Goal: Task Accomplishment & Management: Use online tool/utility

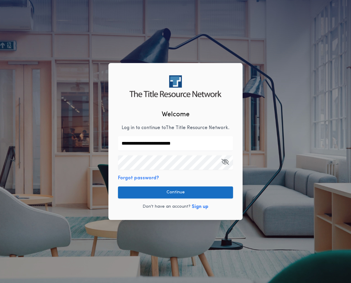
click at [173, 189] on button "Continue" at bounding box center [175, 193] width 115 height 12
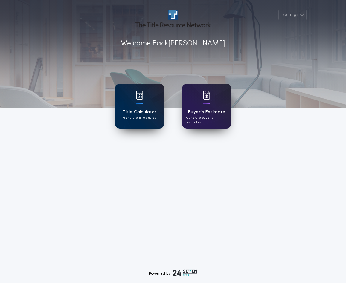
click at [134, 104] on div "Title Calculator Generate title quotes" at bounding box center [139, 106] width 49 height 45
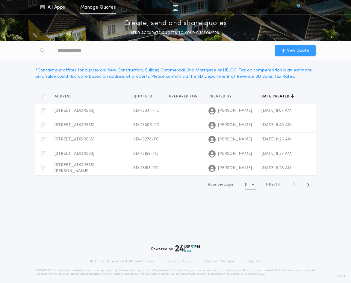
click at [290, 52] on span "New Quote" at bounding box center [297, 51] width 23 height 6
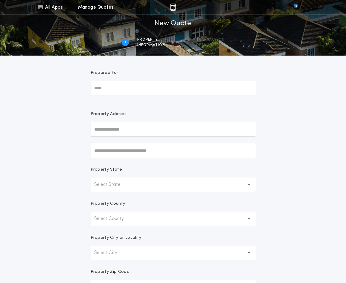
click at [117, 129] on input "text" at bounding box center [173, 129] width 165 height 14
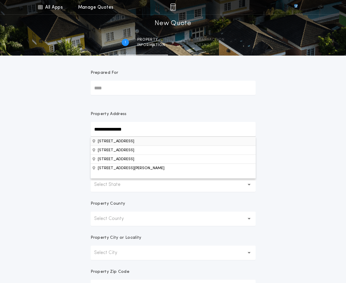
click at [142, 141] on button "[STREET_ADDRESS]" at bounding box center [173, 141] width 165 height 9
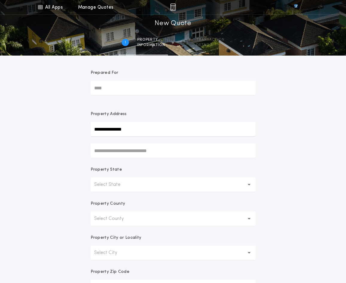
type input "**********"
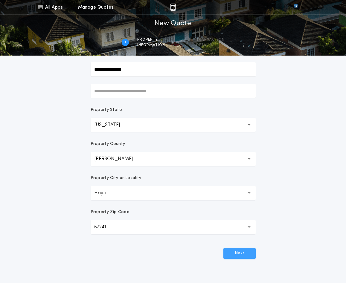
click at [246, 254] on button "Next" at bounding box center [239, 253] width 32 height 11
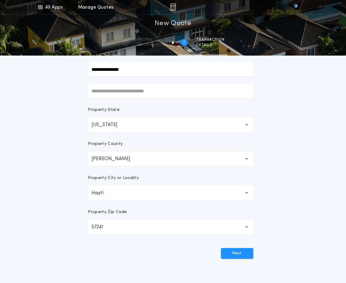
scroll to position [0, 0]
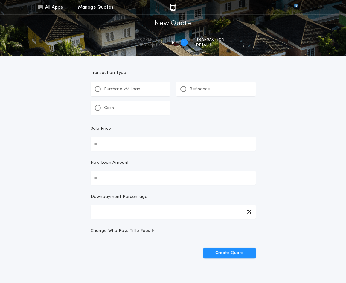
click at [116, 179] on input "New Loan Amount" at bounding box center [173, 178] width 165 height 14
click at [182, 88] on div at bounding box center [183, 89] width 3 height 3
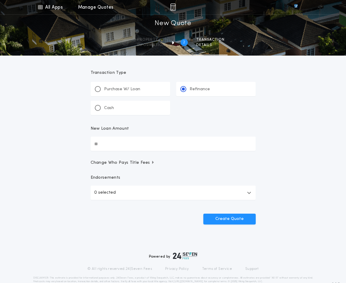
click at [118, 143] on input "New Loan Amount" at bounding box center [173, 144] width 165 height 14
type input "********"
click at [223, 218] on button "Create Quote" at bounding box center [229, 219] width 52 height 11
